Goal: Information Seeking & Learning: Find specific fact

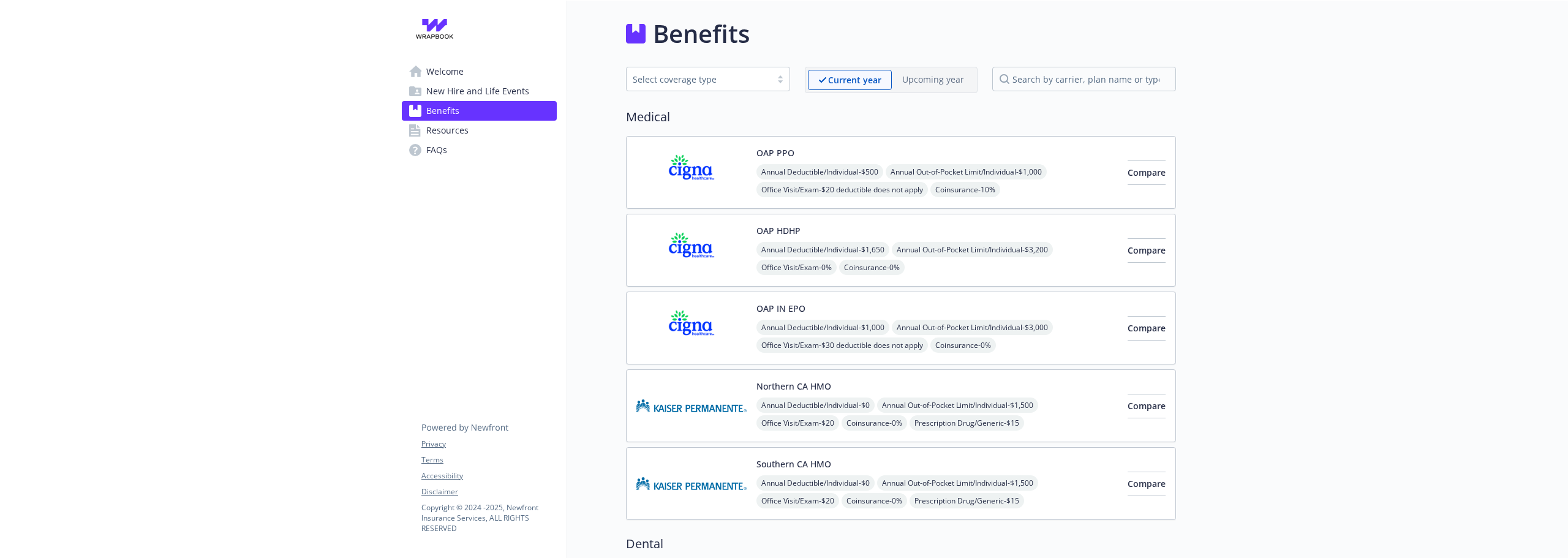
click at [508, 96] on span "New Hire and Life Events" at bounding box center [477, 91] width 103 height 19
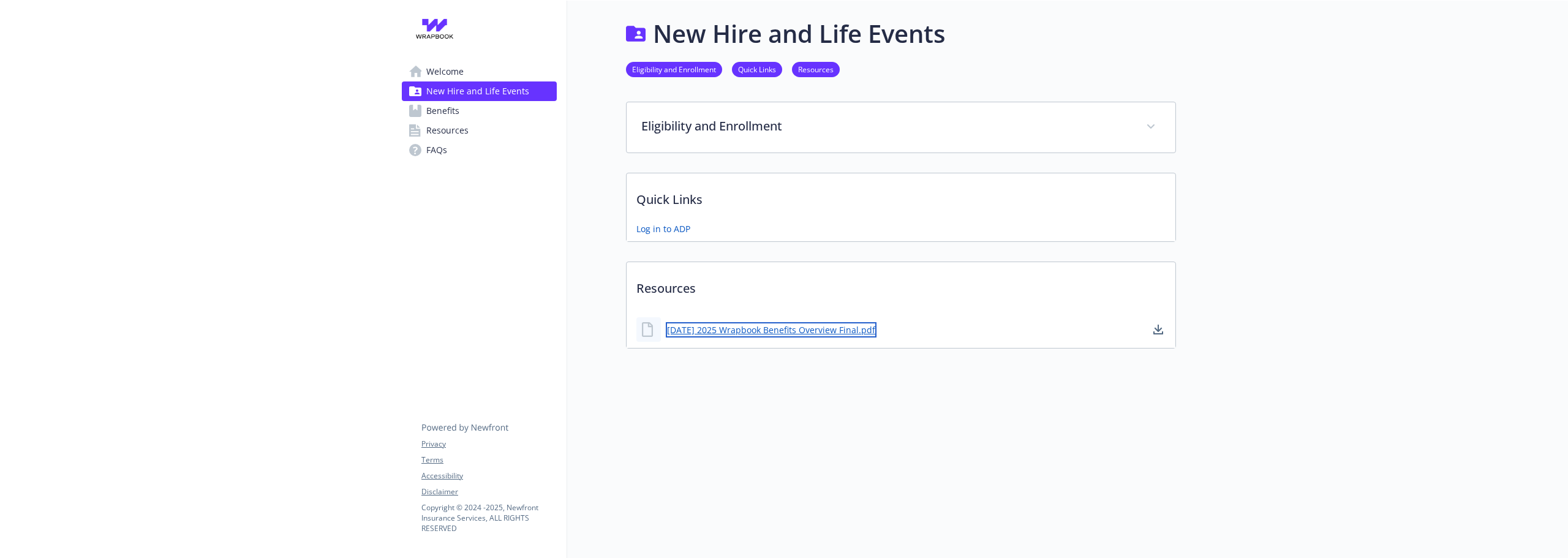
click at [794, 332] on link "[DATE] 2025 Wrapbook Benefits Overview Final.pdf" at bounding box center [771, 329] width 210 height 16
click at [471, 116] on link "Benefits" at bounding box center [479, 110] width 155 height 19
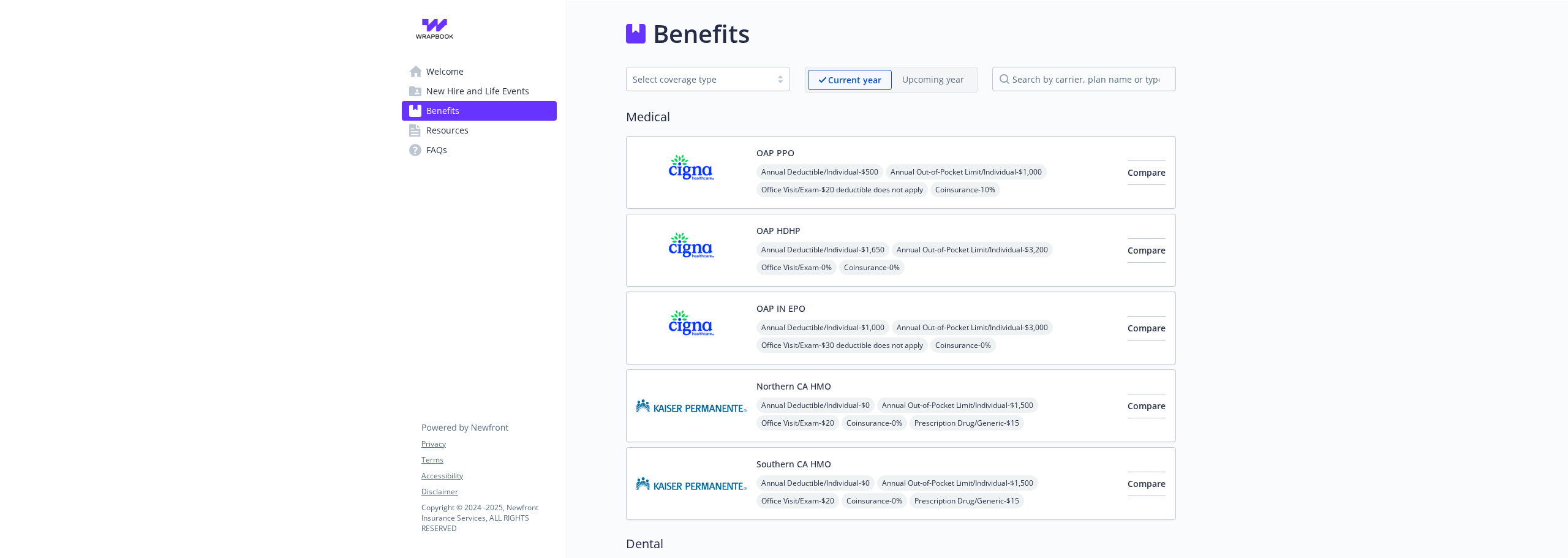
click at [468, 128] on link "Resources" at bounding box center [479, 130] width 155 height 19
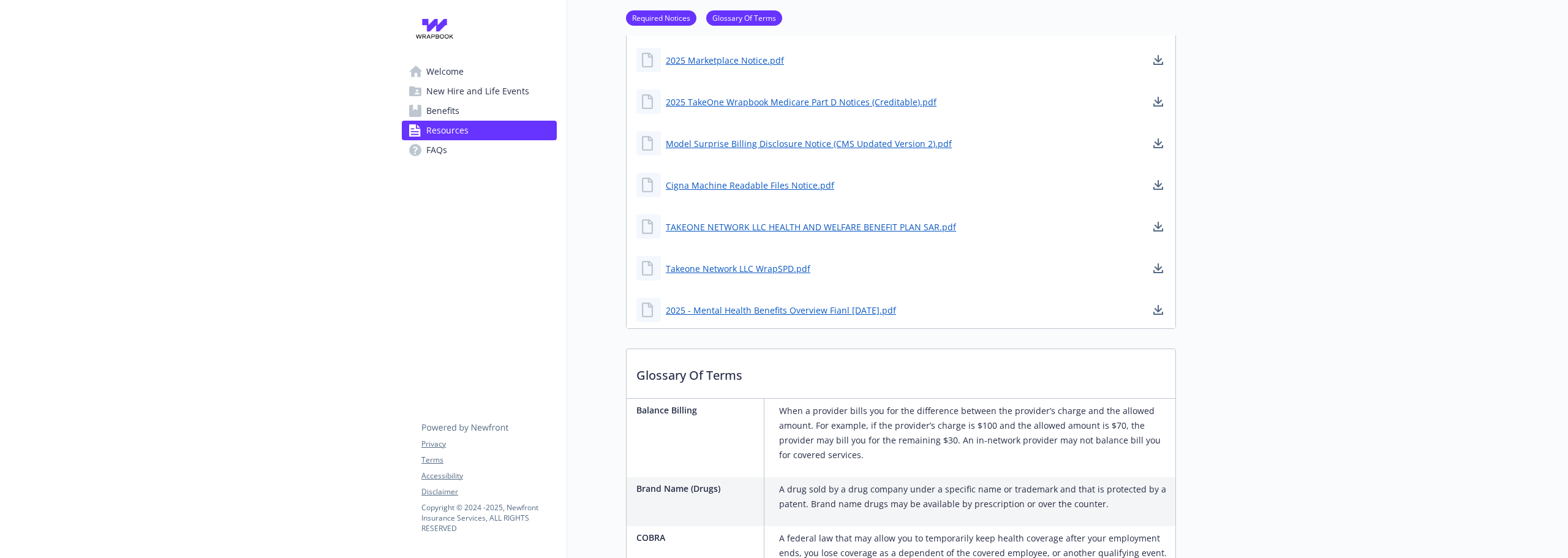
scroll to position [306, 0]
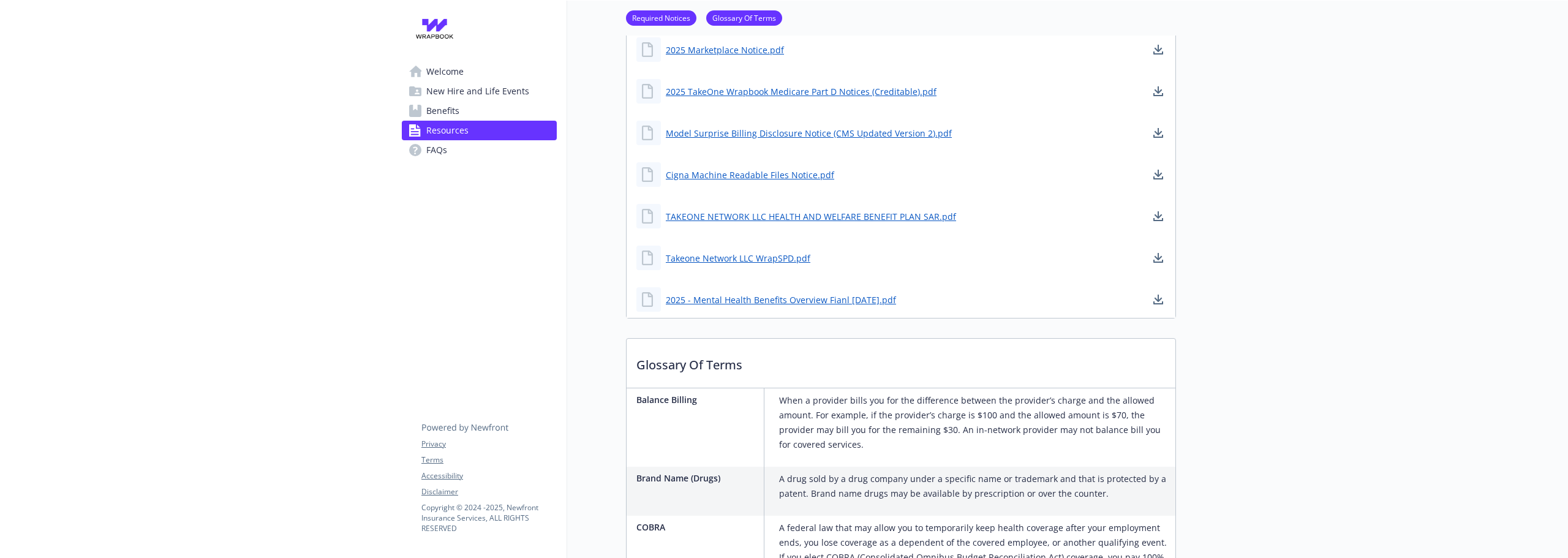
click at [434, 158] on span "FAQs" at bounding box center [436, 149] width 21 height 19
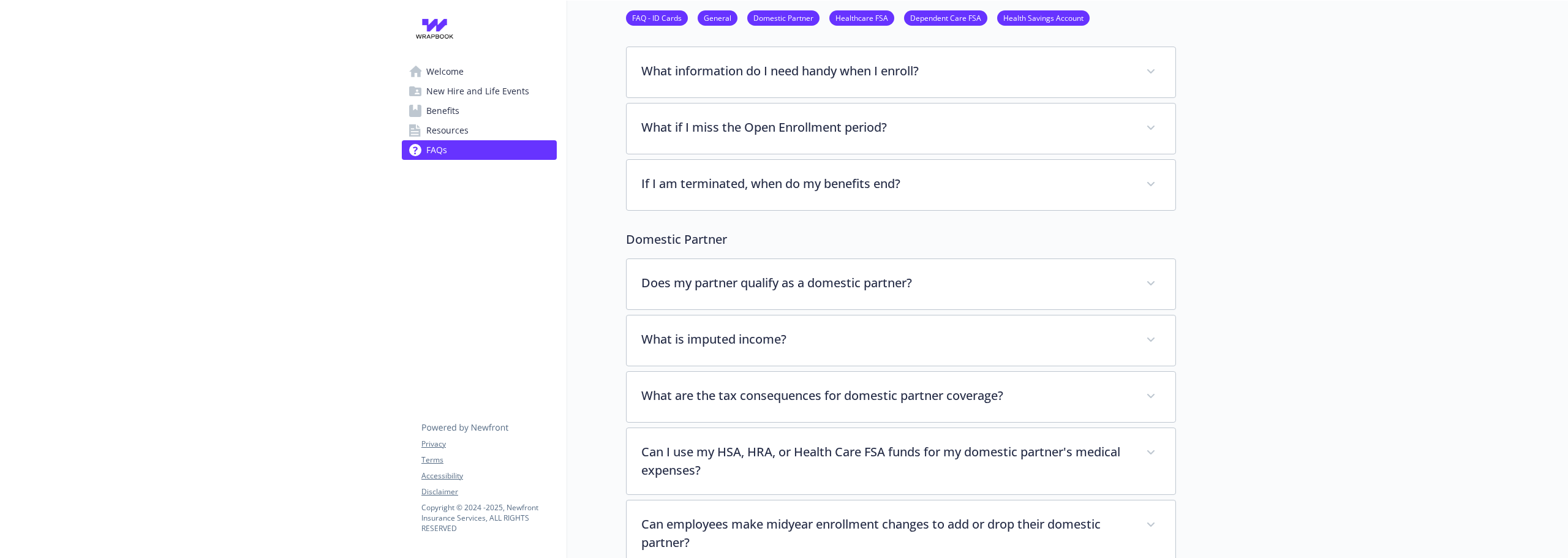
scroll to position [306, 0]
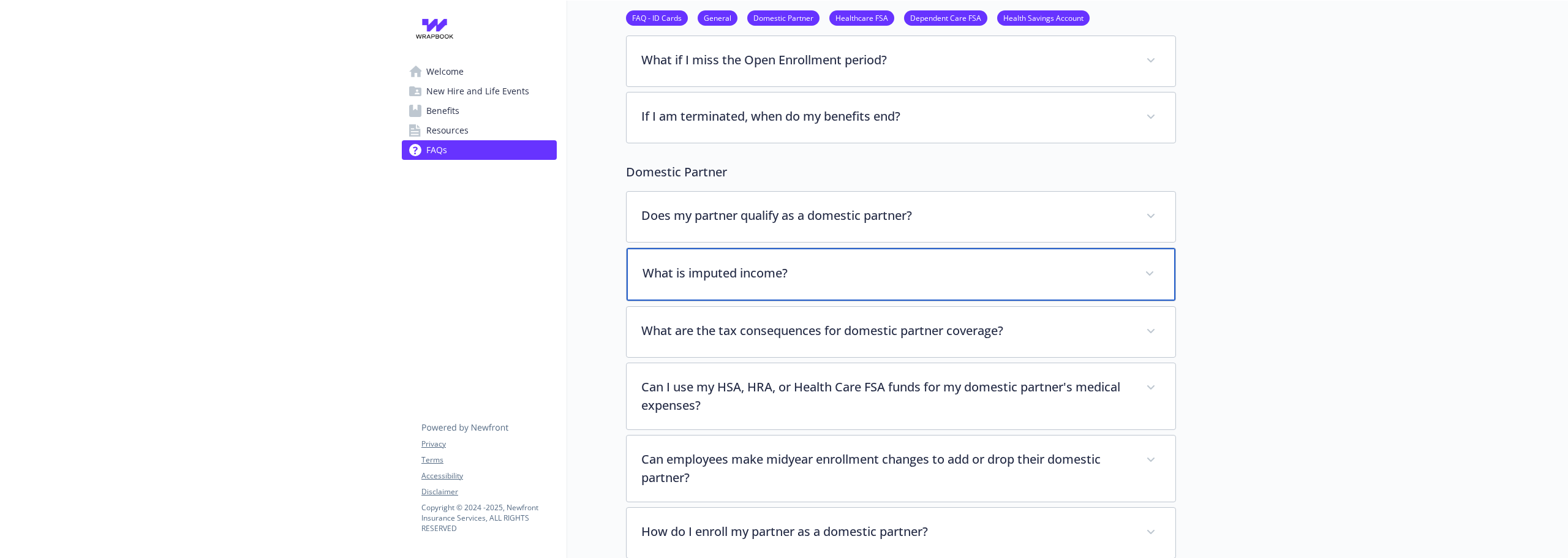
click at [722, 262] on div "What is imputed income?" at bounding box center [900, 274] width 549 height 53
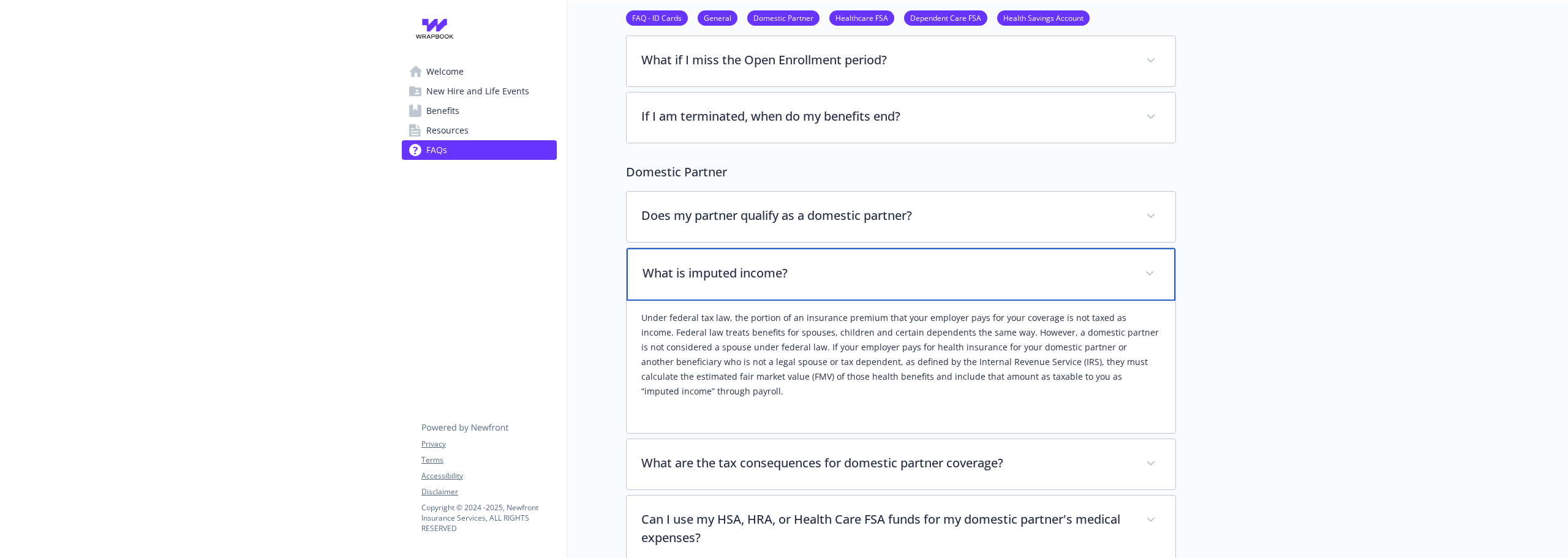
click at [730, 272] on p "What is imputed income?" at bounding box center [886, 273] width 488 height 19
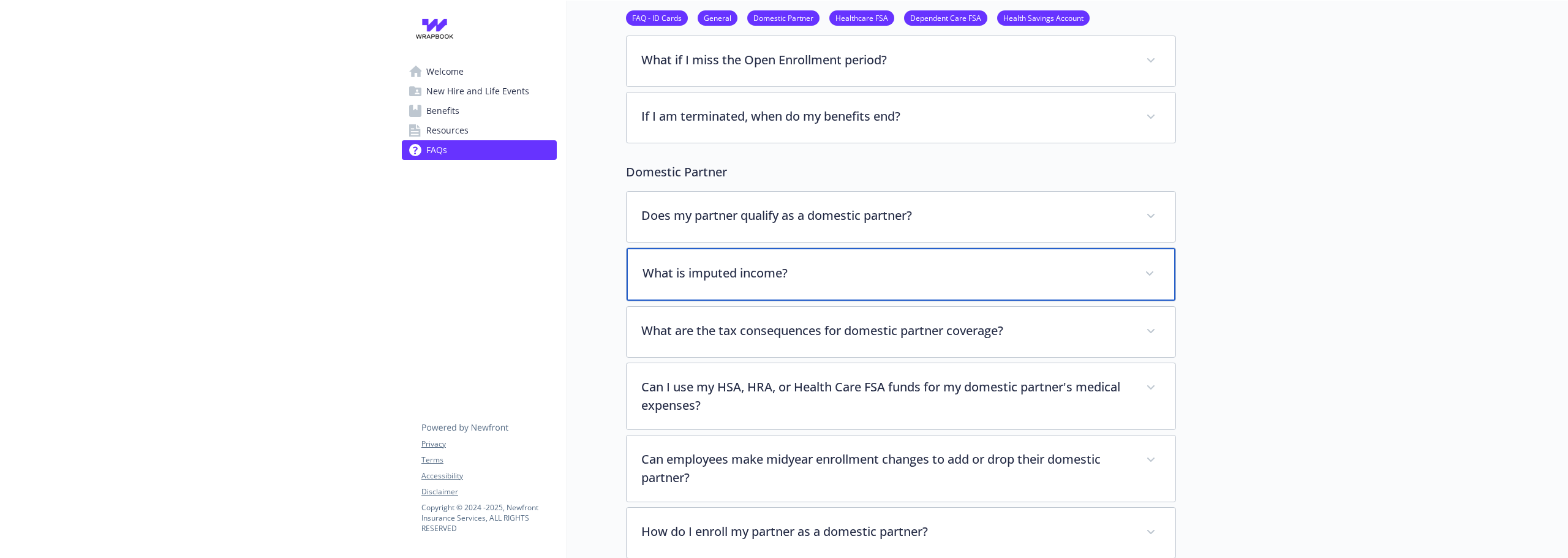
scroll to position [0, 0]
